Goal: Transaction & Acquisition: Purchase product/service

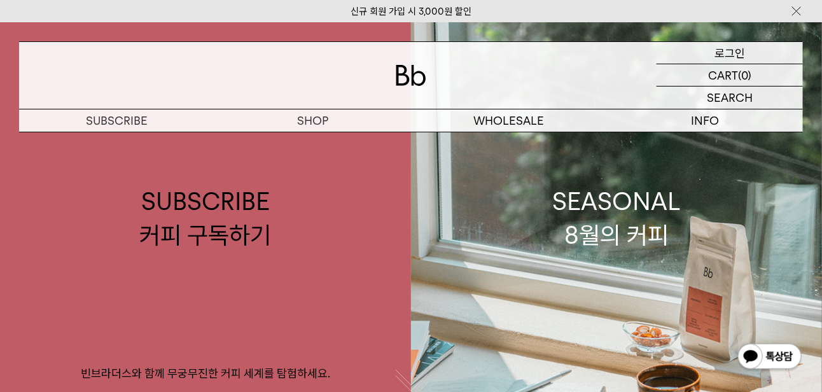
click at [708, 47] on div "LOGIN 로그인" at bounding box center [729, 53] width 146 height 22
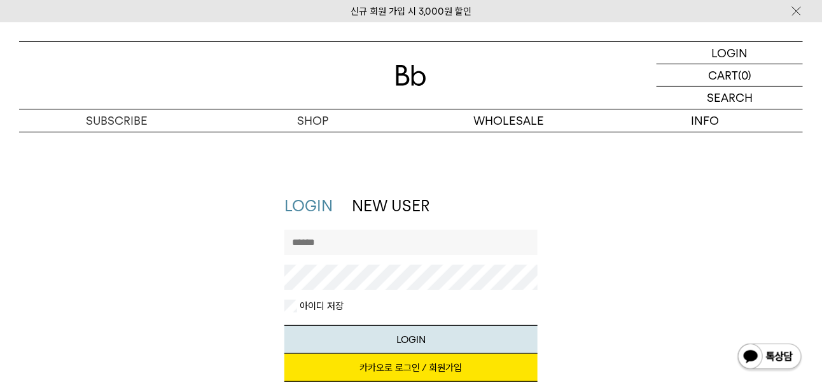
click at [421, 244] on input "text" at bounding box center [410, 242] width 252 height 25
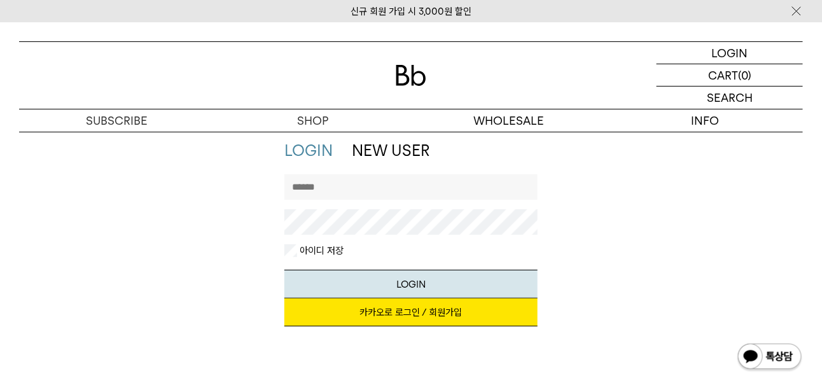
scroll to position [54, 0]
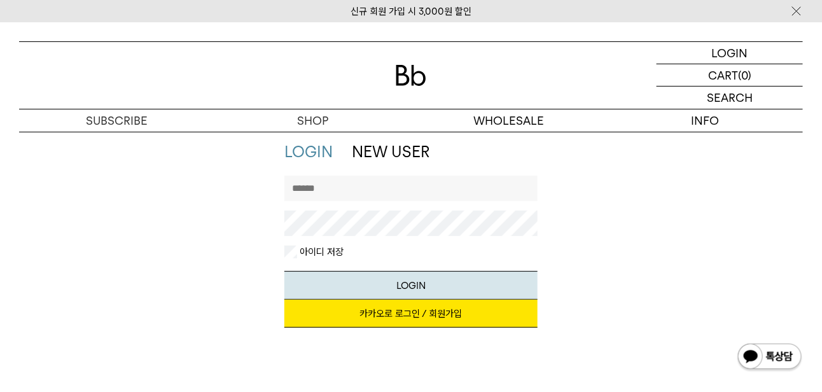
click at [563, 239] on div "LOGIN NEW USER 지금 가입하시면 3,000원 쿠폰과 매월 회원 전용 커피 혜택을 드려요. 카카오로 로그인 / 회원가입 아이디로 로그…" at bounding box center [411, 240] width 796 height 199
click at [411, 315] on link "카카오로 로그인 / 회원가입" at bounding box center [410, 314] width 252 height 28
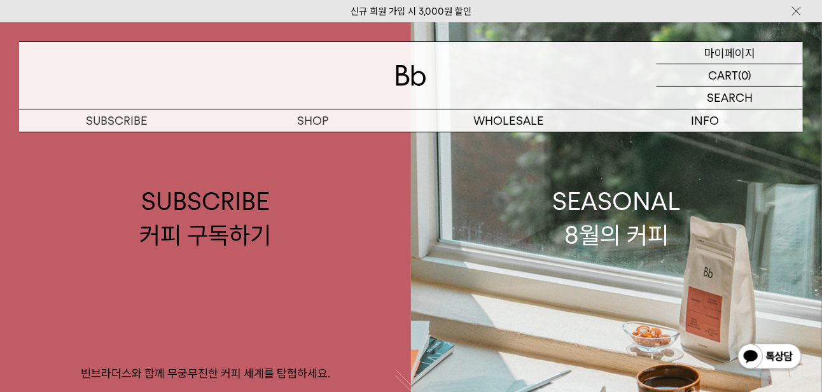
click at [729, 45] on p "마이페이지" at bounding box center [729, 53] width 51 height 22
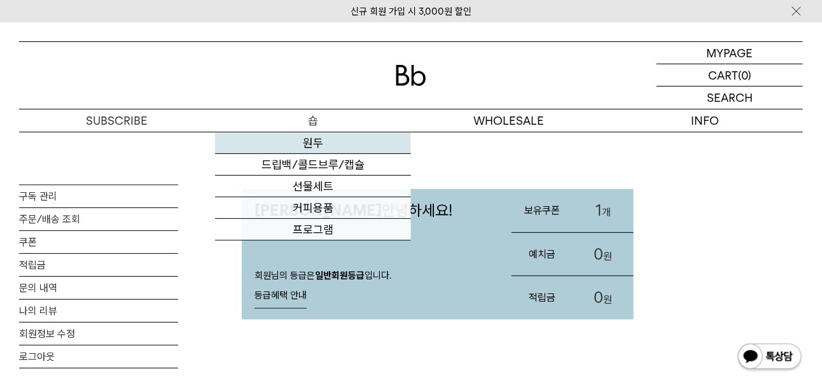
click at [321, 148] on link "원두" at bounding box center [313, 143] width 196 height 22
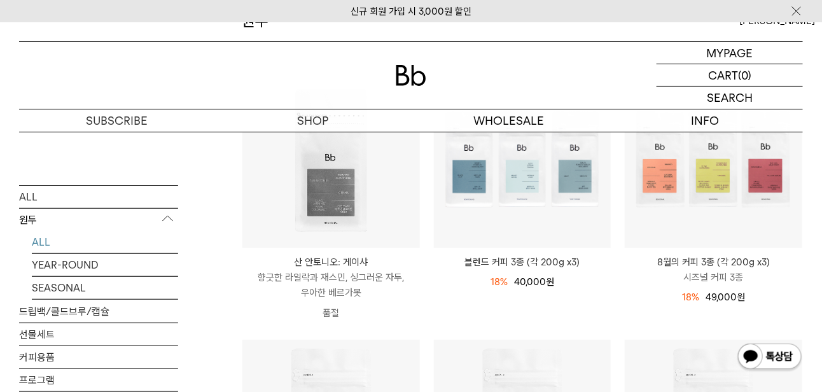
scroll to position [183, 0]
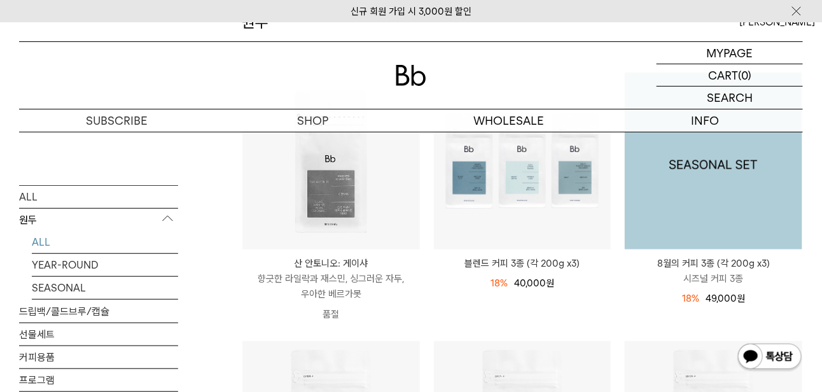
click at [667, 205] on img at bounding box center [713, 161] width 177 height 177
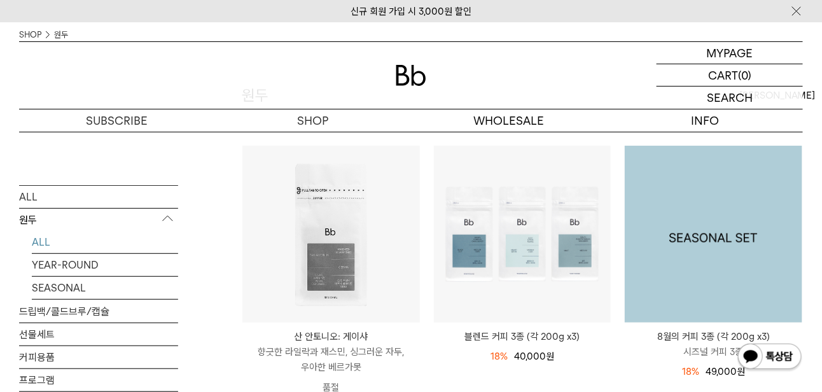
scroll to position [111, 0]
click at [689, 243] on img at bounding box center [713, 232] width 177 height 177
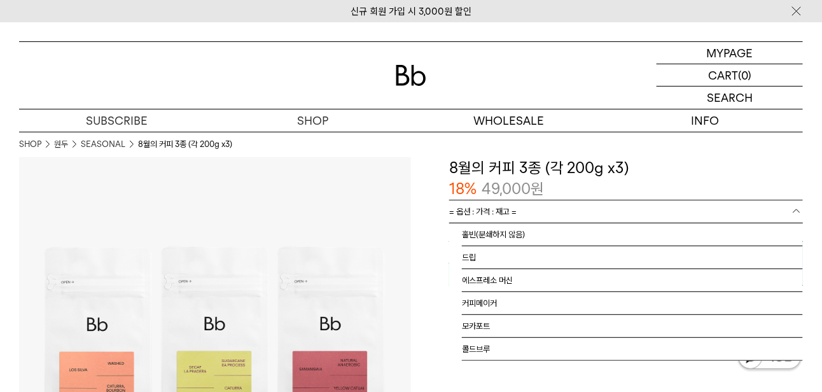
click at [724, 200] on link "= 옵션 : 가격 : 재고 =" at bounding box center [626, 211] width 354 height 22
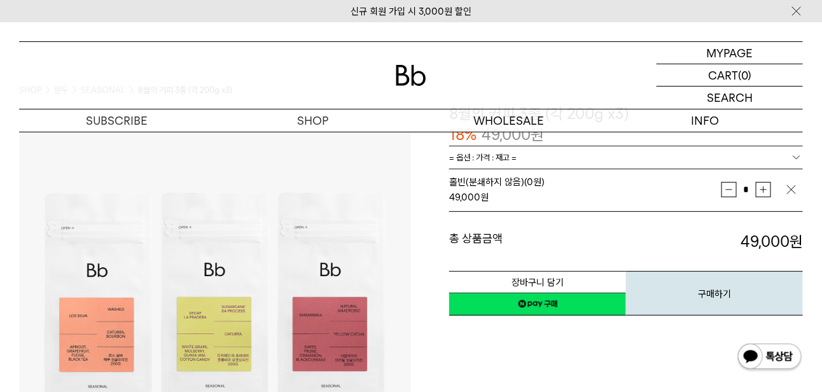
scroll to position [70, 0]
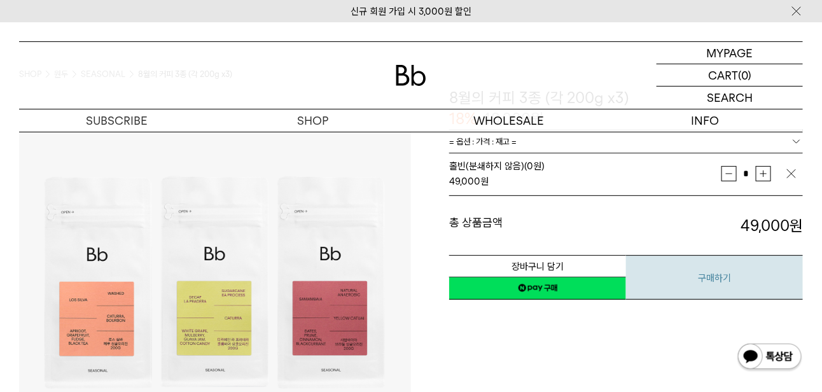
click at [690, 273] on button "구매하기" at bounding box center [714, 277] width 177 height 45
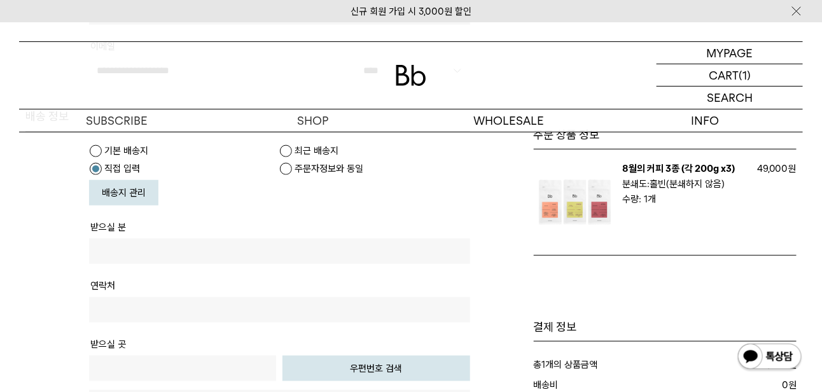
scroll to position [340, 0]
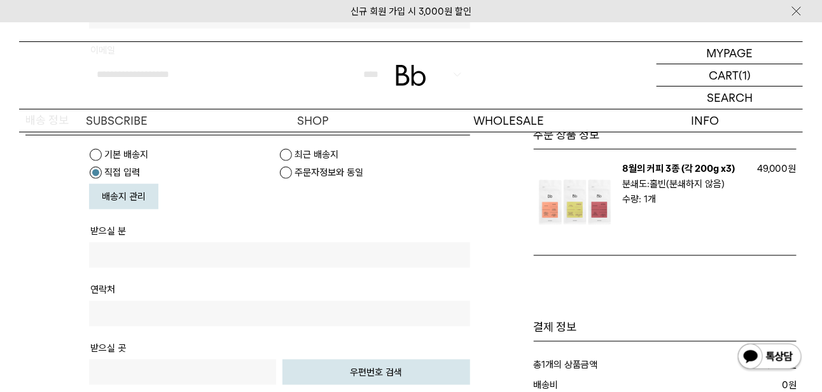
click at [149, 242] on input "text" at bounding box center [279, 254] width 381 height 25
type input "***"
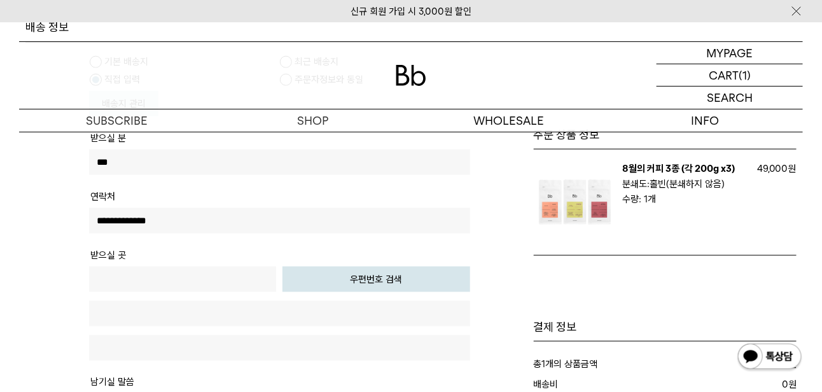
type input "**********"
click at [310, 266] on button "우편번호 검색" at bounding box center [375, 278] width 187 height 25
type input "*****"
type input "**********"
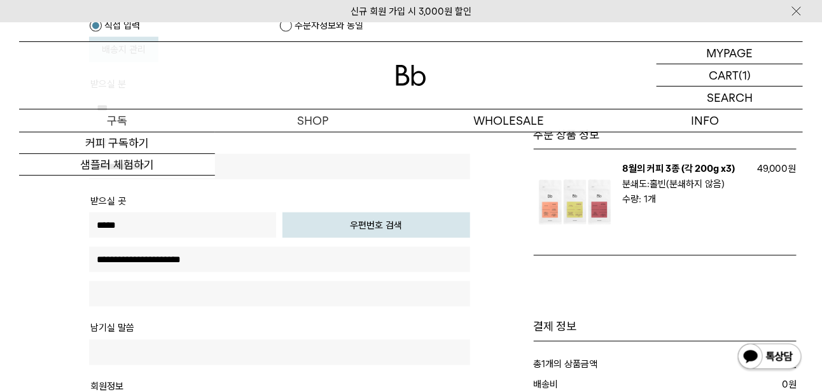
scroll to position [496, 0]
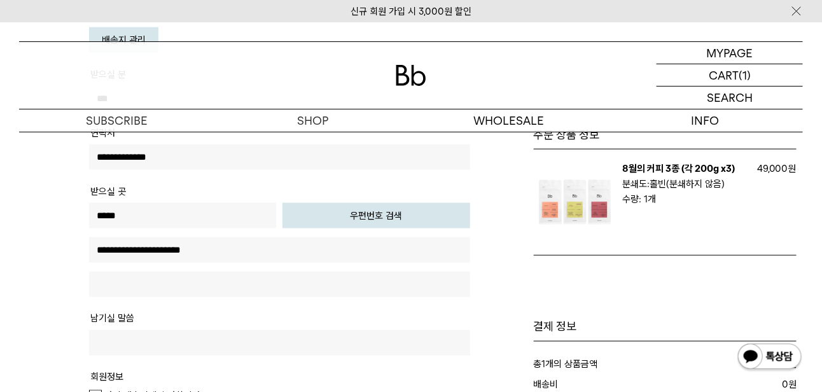
click at [130, 272] on input "text" at bounding box center [279, 284] width 381 height 25
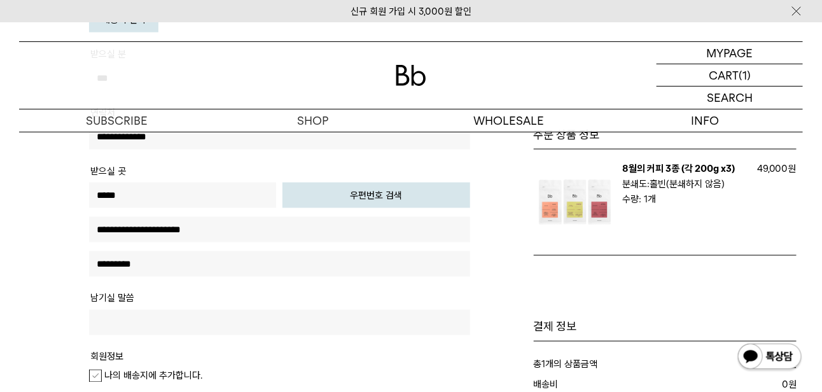
type input "*********"
click at [155, 289] on tr "남기실 말씀" at bounding box center [279, 318] width 381 height 59
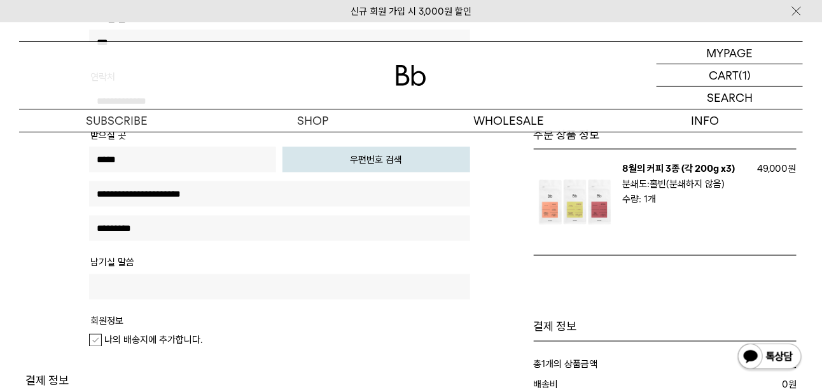
scroll to position [552, 0]
click at [92, 334] on label "나의 배송지에 추가합니다." at bounding box center [145, 340] width 113 height 13
click at [198, 324] on tr "회원정보 나의 배송지에 추가합니다." at bounding box center [279, 336] width 381 height 48
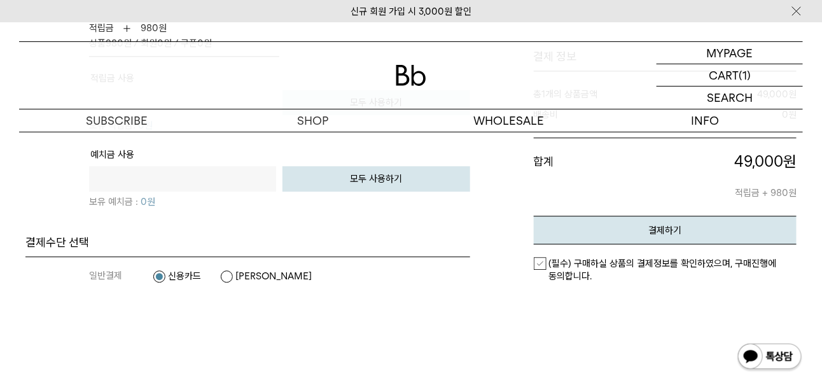
scroll to position [1026, 0]
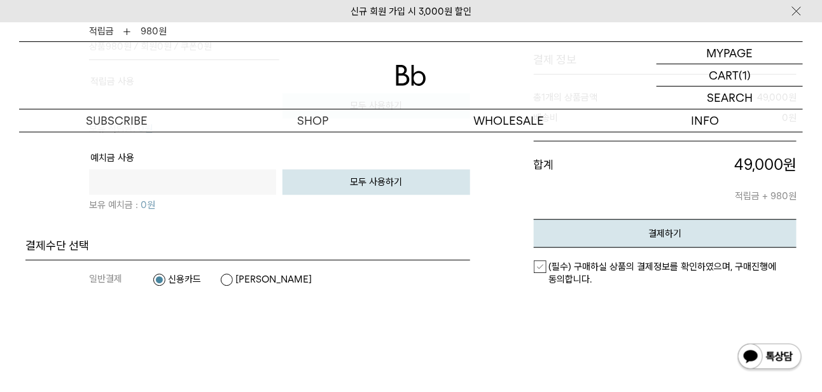
click at [537, 260] on label "(필수) 구매하실 상품의 결제정보를 확인하였으며, 구매진행에 동의합니다." at bounding box center [665, 272] width 263 height 25
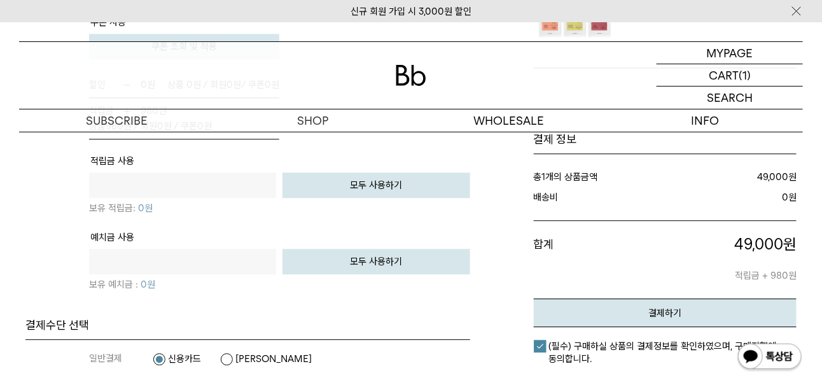
scroll to position [913, 0]
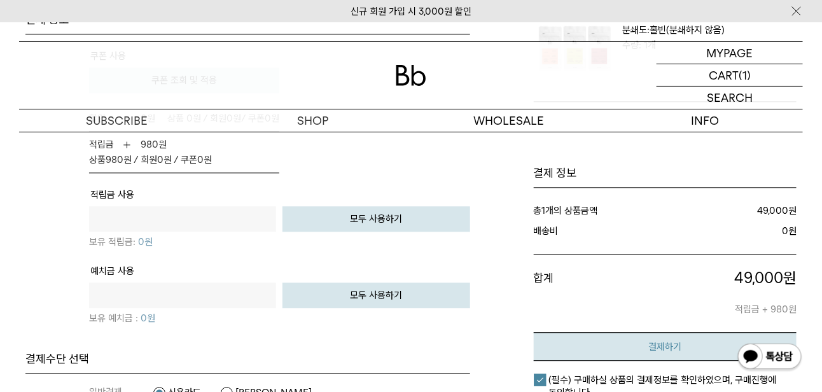
click at [666, 341] on em "결제하기" at bounding box center [664, 346] width 33 height 11
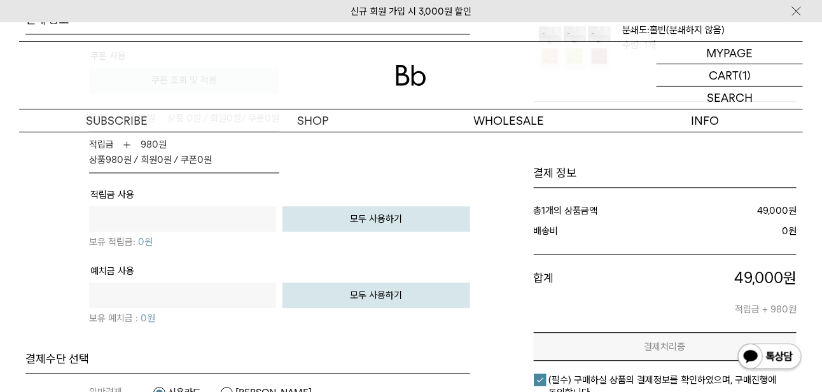
scroll to position [0, 0]
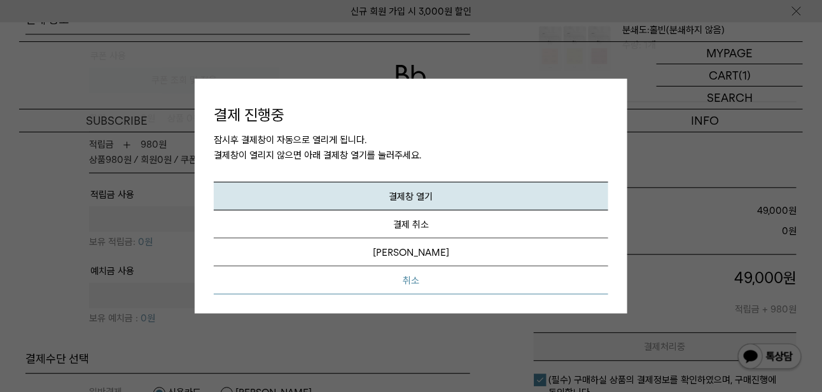
click at [427, 279] on button "취소" at bounding box center [411, 280] width 394 height 28
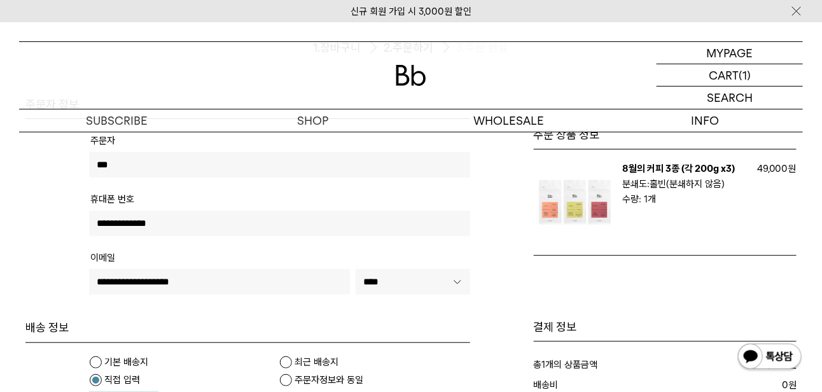
scroll to position [131, 0]
click at [326, 271] on input "**********" at bounding box center [219, 282] width 261 height 25
type input "*"
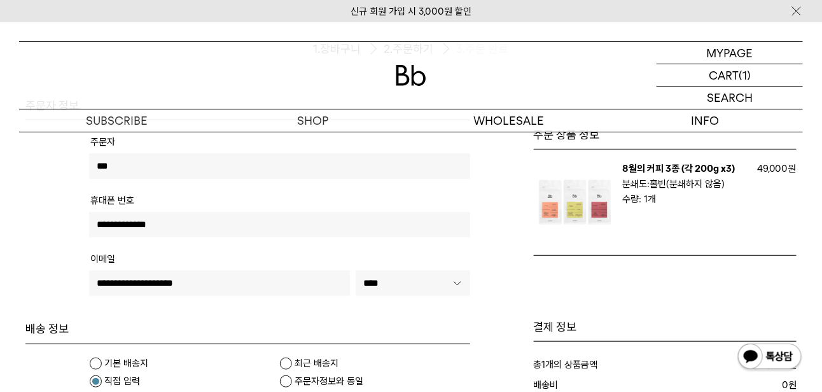
type input "**********"
click at [289, 314] on tbody "주문자 *** 전화번호 휴대폰 번호" at bounding box center [247, 220] width 445 height 201
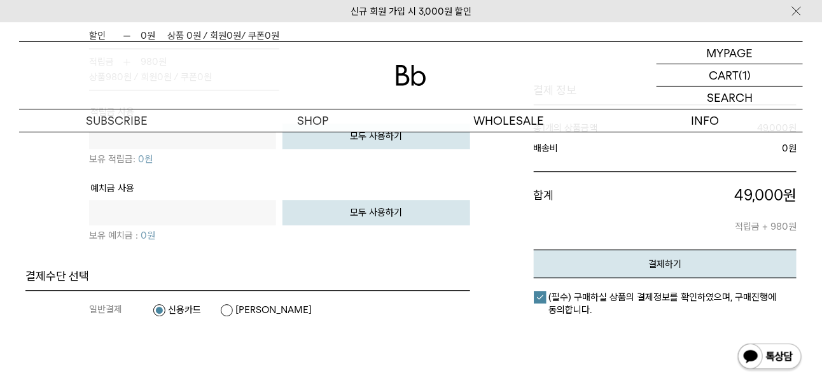
scroll to position [988, 0]
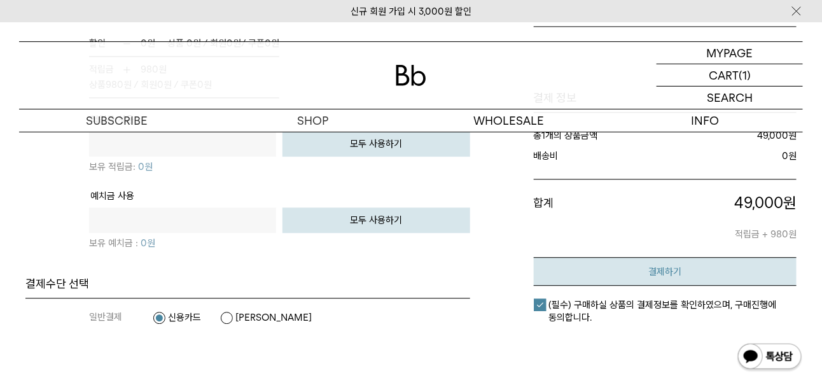
click at [662, 266] on em "결제하기" at bounding box center [664, 271] width 33 height 11
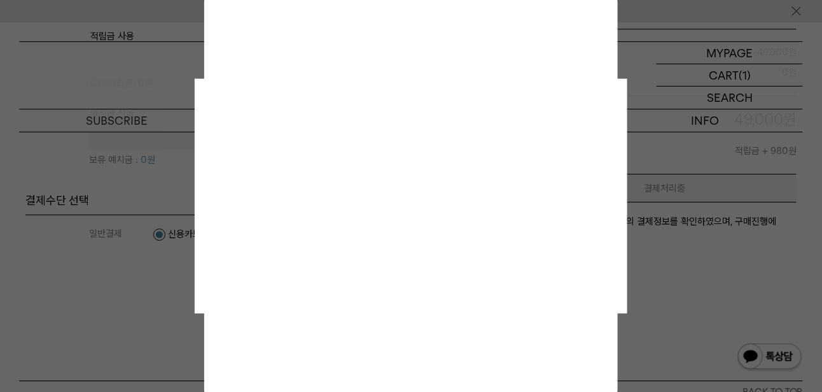
scroll to position [0, 0]
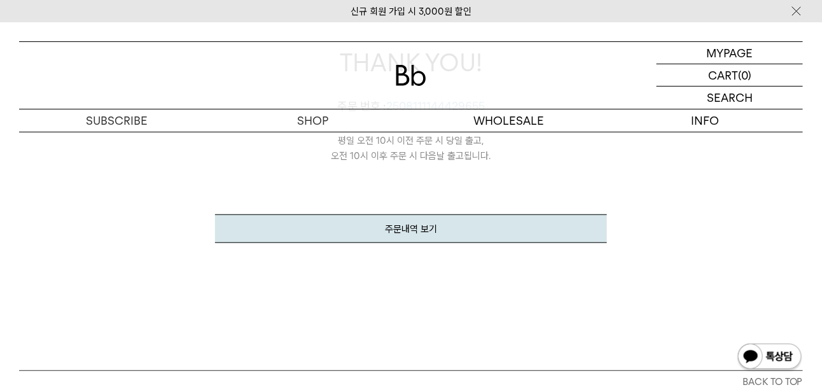
scroll to position [282, 0]
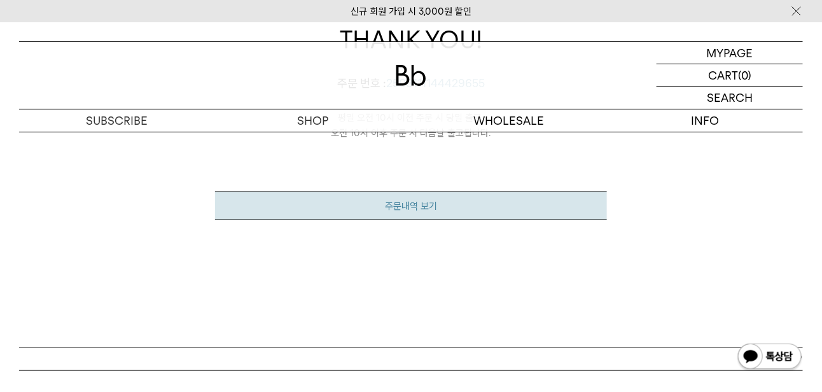
click at [440, 200] on link "주문내역 보기" at bounding box center [411, 205] width 392 height 29
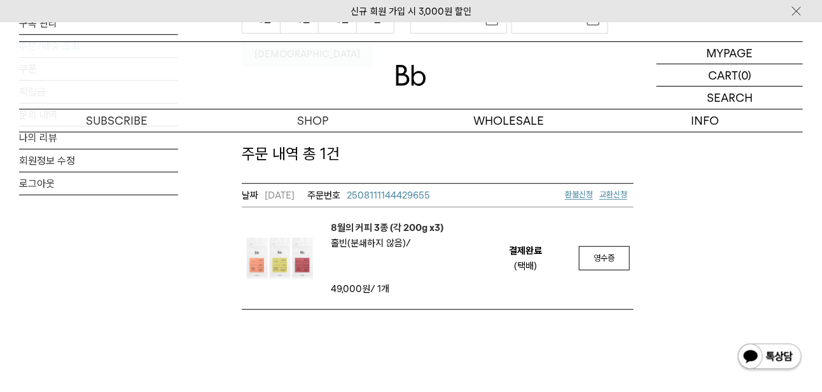
scroll to position [226, 0]
